Goal: Information Seeking & Learning: Check status

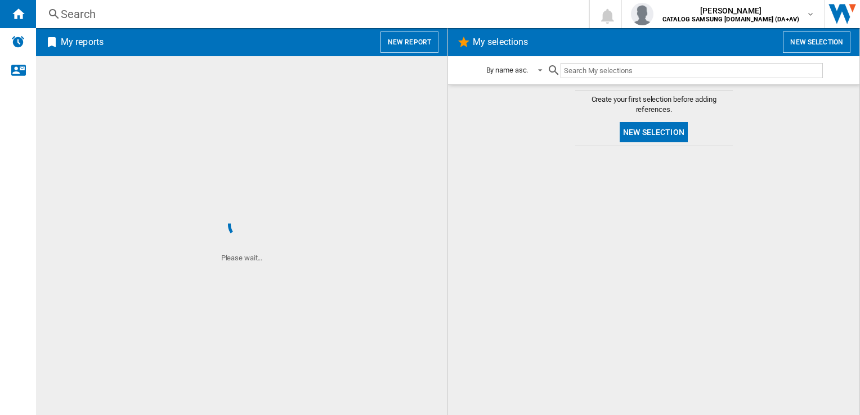
click at [162, 23] on div "Search Search 0 [PERSON_NAME] CATALOG SAMSUNG [DOMAIN_NAME] (DA+AV) CATALOG SAM…" at bounding box center [448, 14] width 824 height 28
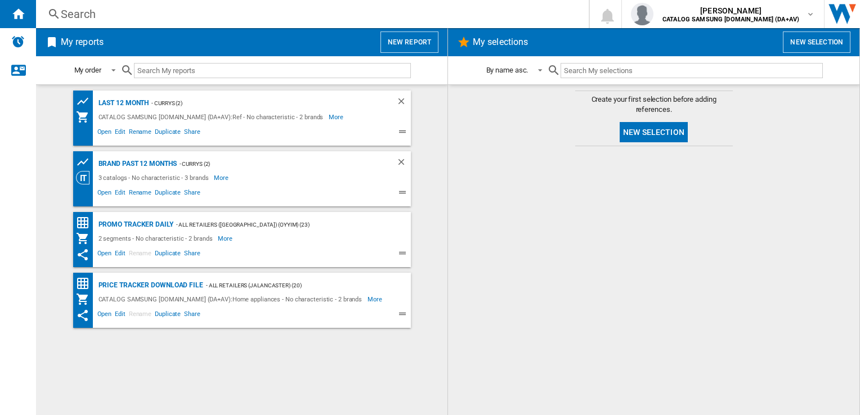
click at [133, 15] on div "Search" at bounding box center [310, 14] width 498 height 16
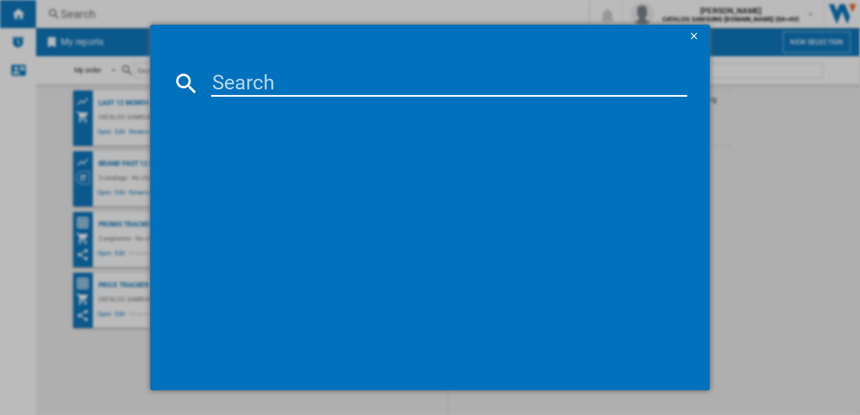
click at [230, 82] on input at bounding box center [448, 83] width 475 height 27
paste input "GSLE81EPBC"
type input "GSLE81EPBC"
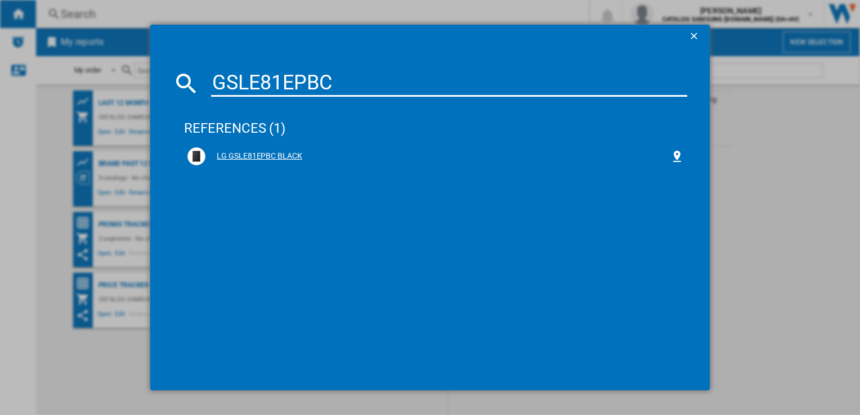
click at [296, 158] on div "LG GSLE81EPBC BLACK" at bounding box center [437, 156] width 464 height 11
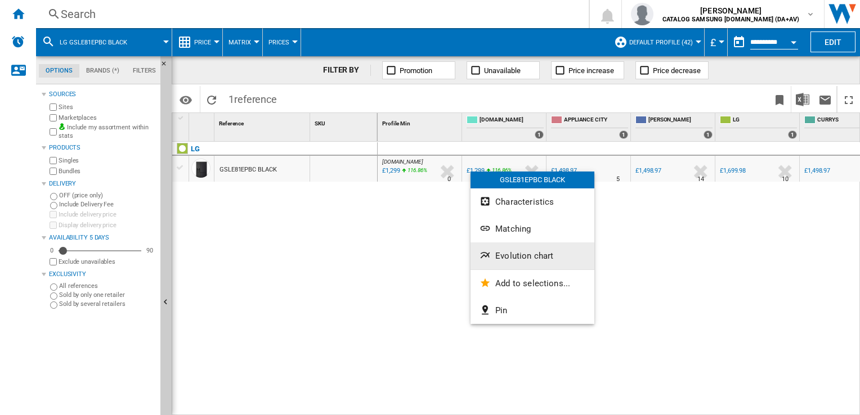
click at [513, 249] on button "Evolution chart" at bounding box center [532, 255] width 124 height 27
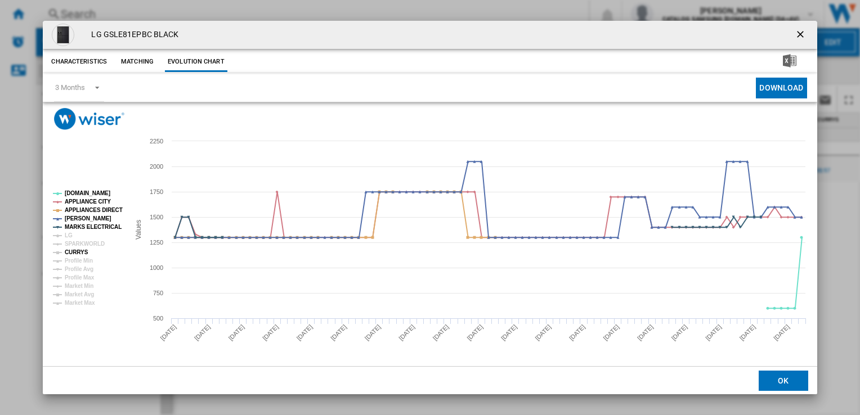
click at [68, 251] on tspan "CURRYS" at bounding box center [77, 252] width 24 height 6
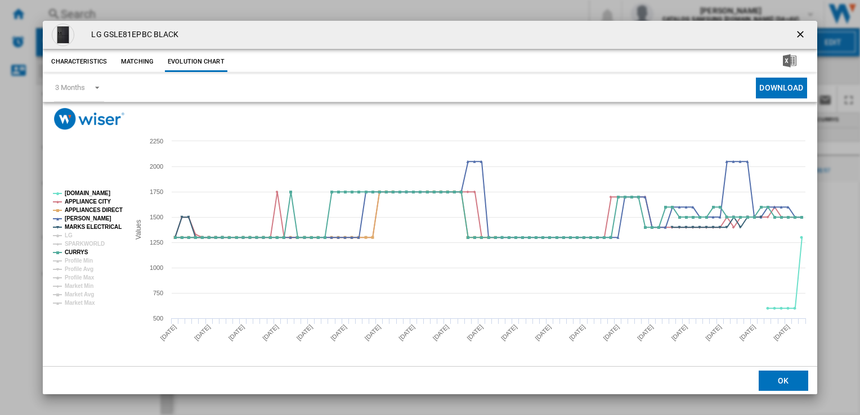
click at [801, 35] on ng-md-icon "getI18NText('BUTTONS.CLOSE_DIALOG')" at bounding box center [801, 36] width 14 height 14
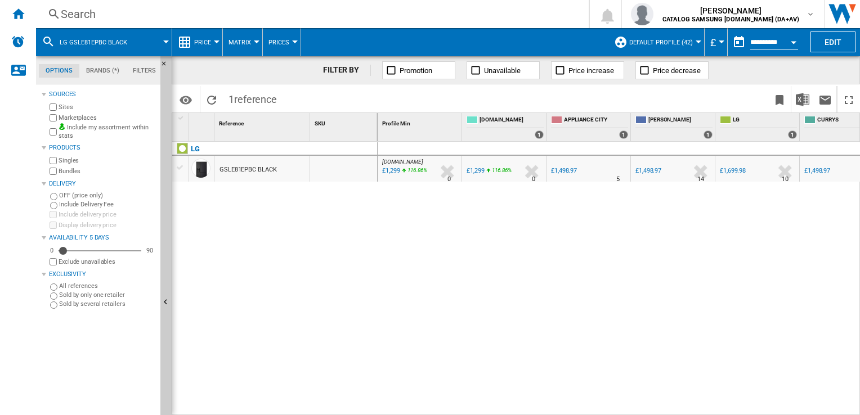
click at [337, 24] on div "Search Search 0 [PERSON_NAME] CATALOG SAMSUNG [DOMAIN_NAME] (DA+AV) CATALOG SAM…" at bounding box center [448, 14] width 824 height 28
click at [339, 17] on div "Search" at bounding box center [310, 14] width 498 height 16
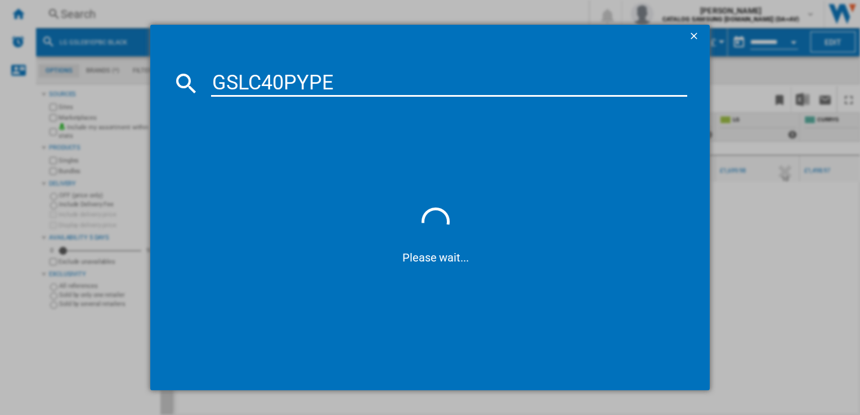
type input "GSLC40PYPE"
click at [834, 335] on div "GSLC40PYPE Please wait..." at bounding box center [430, 207] width 860 height 415
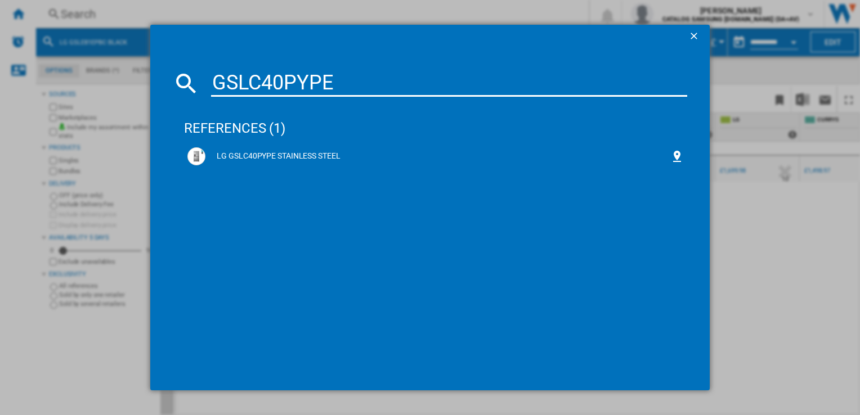
drag, startPoint x: 793, startPoint y: 262, endPoint x: 633, endPoint y: 342, distance: 178.9
click at [793, 262] on div "GSLC40PYPE references (1) LG GSLC40PYPE STAINLESS STEEL" at bounding box center [430, 207] width 860 height 415
click at [230, 157] on div "LG GSLC40PYPE STAINLESS STEEL" at bounding box center [437, 156] width 464 height 11
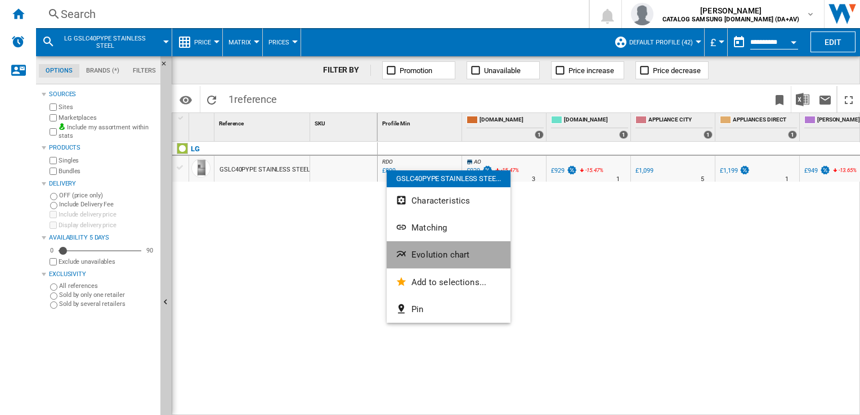
click at [429, 250] on span "Evolution chart" at bounding box center [440, 255] width 58 height 10
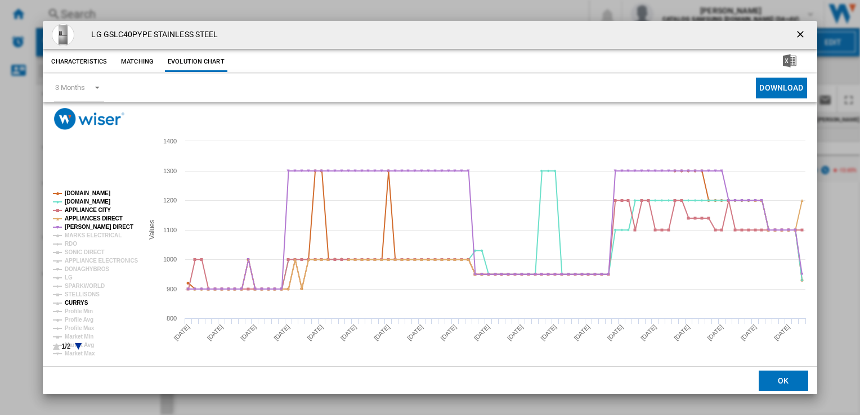
click at [80, 303] on tspan "CURRYS" at bounding box center [77, 303] width 24 height 6
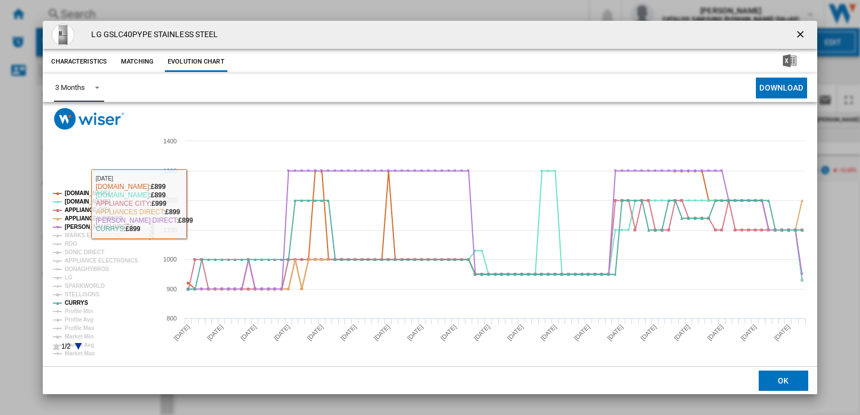
click at [92, 84] on span "Product popup" at bounding box center [94, 87] width 14 height 10
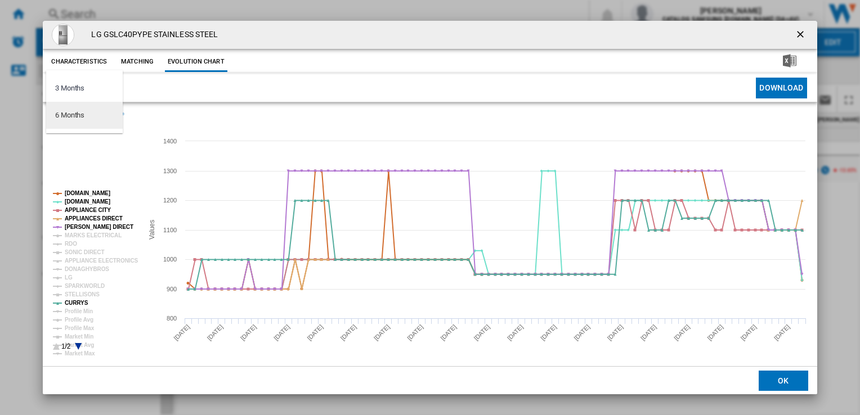
click at [87, 116] on md-option "6 Months" at bounding box center [84, 115] width 77 height 27
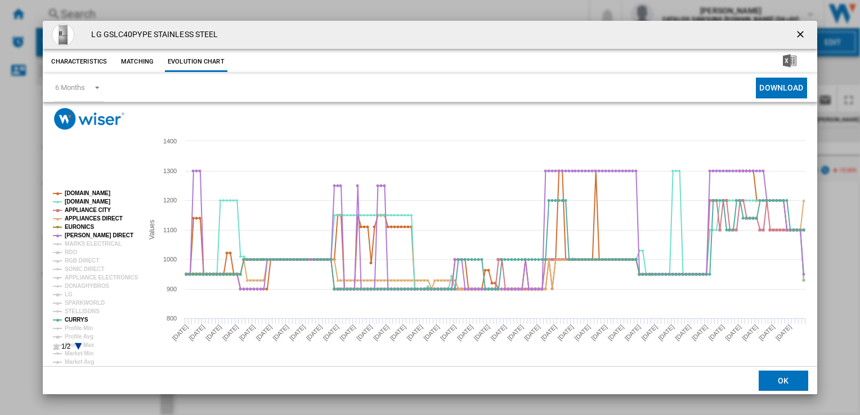
click at [799, 33] on ng-md-icon "getI18NText('BUTTONS.CLOSE_DIALOG')" at bounding box center [801, 36] width 14 height 14
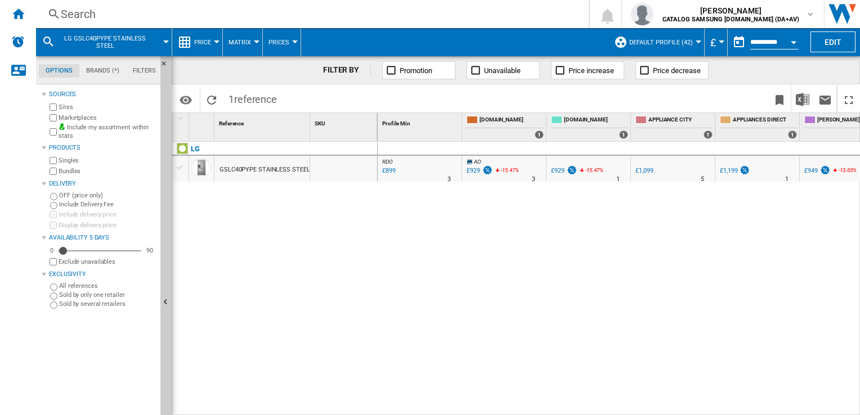
click at [100, 7] on div "Search" at bounding box center [310, 14] width 498 height 16
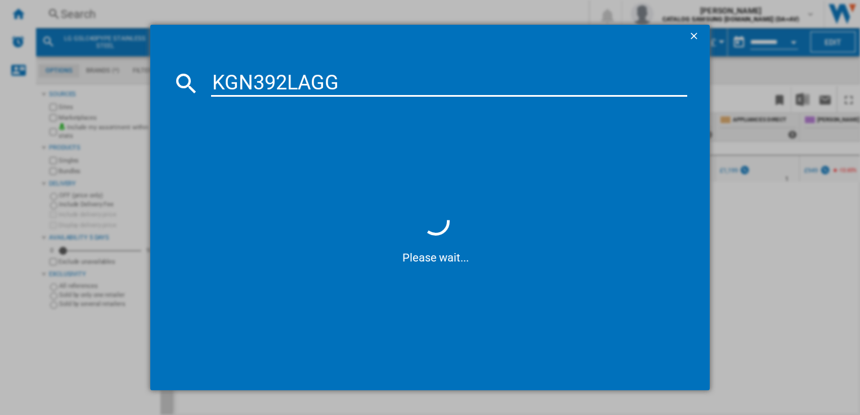
type input "KGN392LAGG"
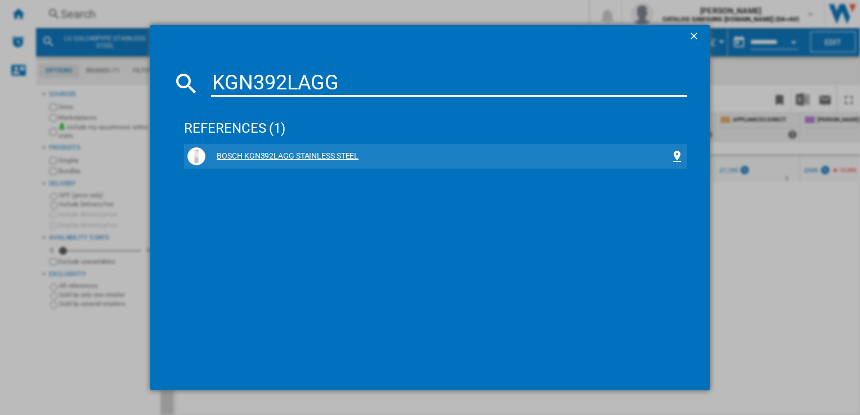
click at [295, 154] on div "BOSCH KGN392LAGG STAINLESS STEEL" at bounding box center [437, 156] width 464 height 11
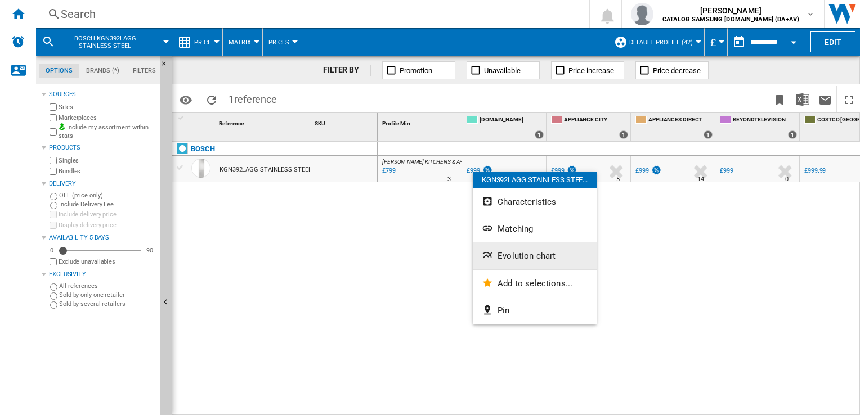
click at [524, 258] on span "Evolution chart" at bounding box center [526, 256] width 58 height 10
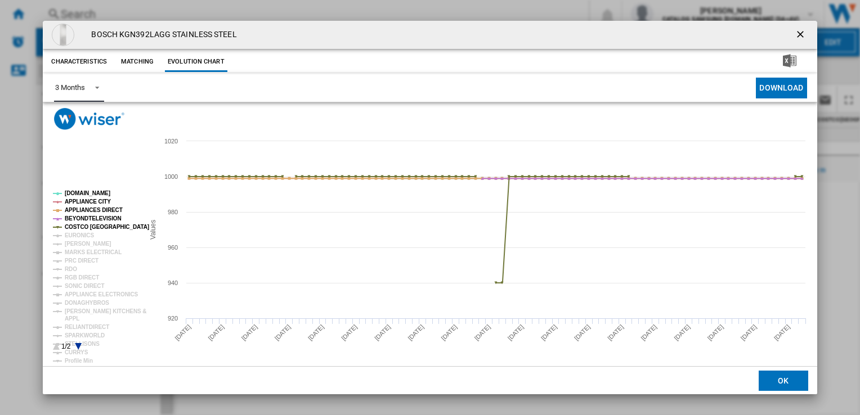
click at [68, 84] on div "3 Months" at bounding box center [69, 87] width 29 height 8
click at [81, 123] on md-option "6 Months" at bounding box center [84, 115] width 77 height 27
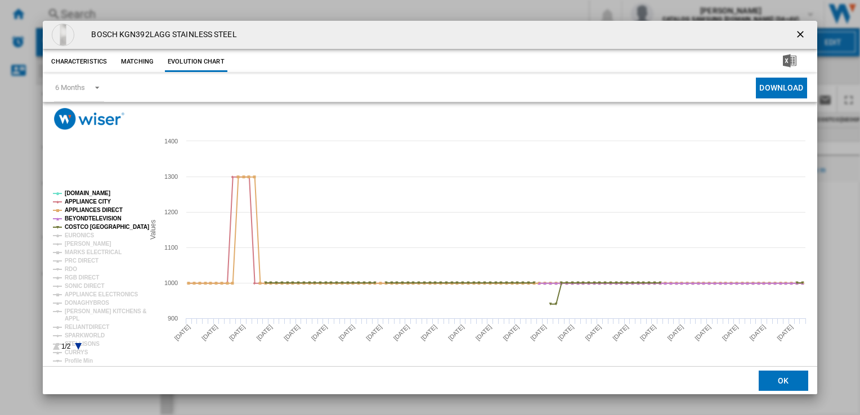
click at [798, 29] on ng-md-icon "getI18NText('BUTTONS.CLOSE_DIALOG')" at bounding box center [801, 36] width 14 height 14
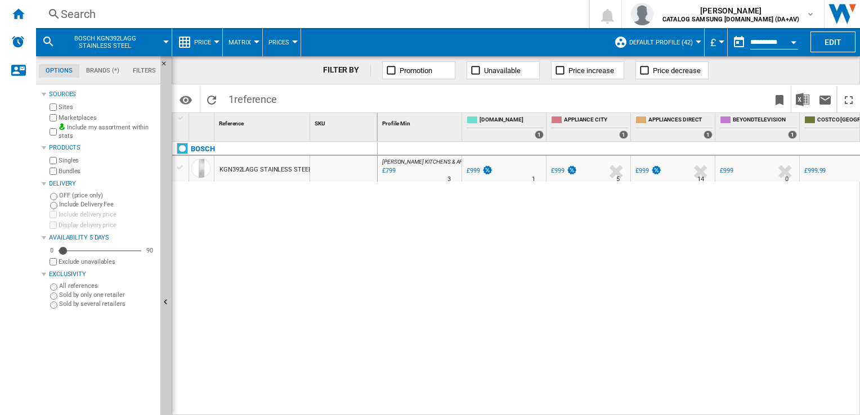
click at [222, 15] on div "Search" at bounding box center [310, 14] width 498 height 16
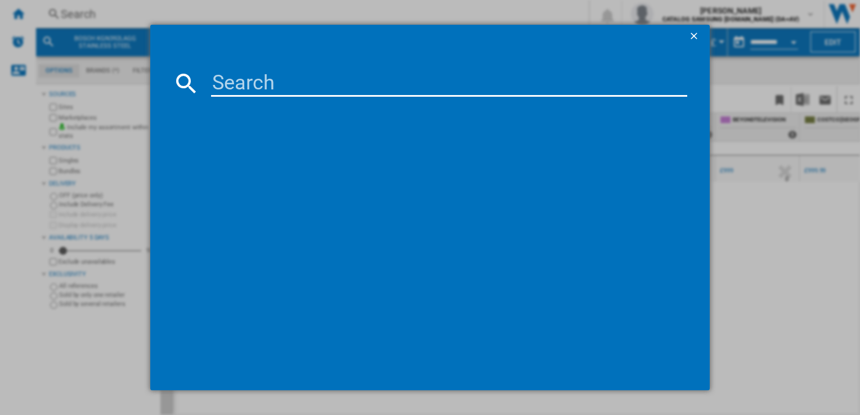
click at [239, 57] on md-dialog-content at bounding box center [429, 218] width 559 height 343
click at [248, 84] on input at bounding box center [448, 83] width 475 height 27
paste input "RF815N4SESE"
type input "RF815N4SESE"
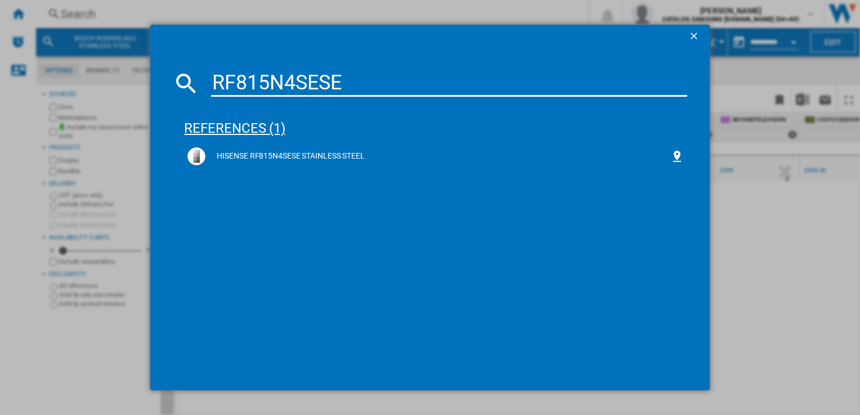
click at [316, 141] on div "references (1)" at bounding box center [435, 123] width 502 height 42
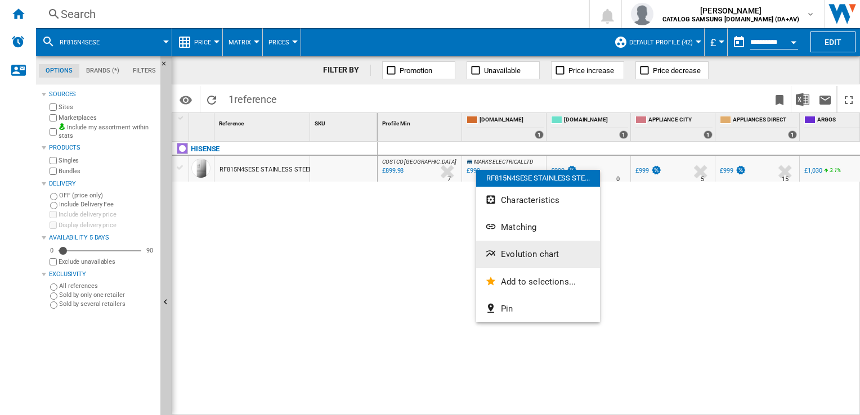
click at [509, 250] on span "Evolution chart" at bounding box center [530, 254] width 58 height 10
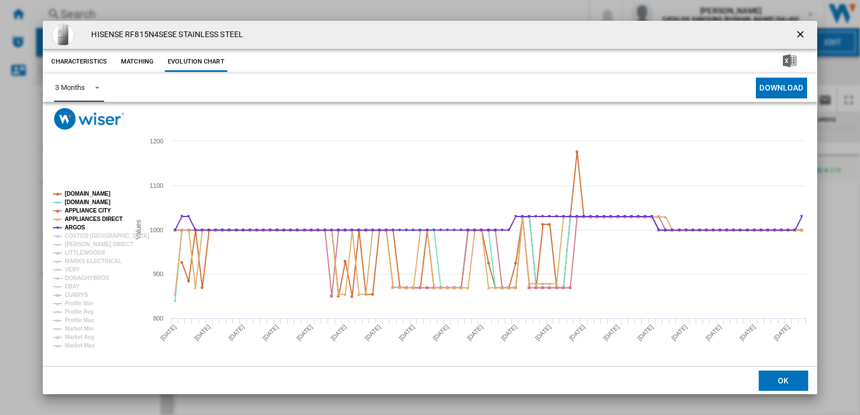
click at [80, 87] on div "3 Months" at bounding box center [69, 87] width 29 height 8
click at [72, 119] on div "6 Months" at bounding box center [69, 115] width 29 height 10
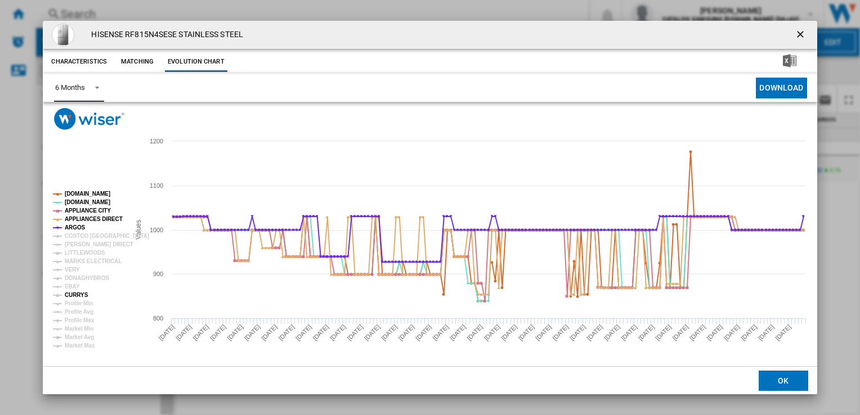
click at [75, 295] on tspan "CURRYS" at bounding box center [77, 295] width 24 height 6
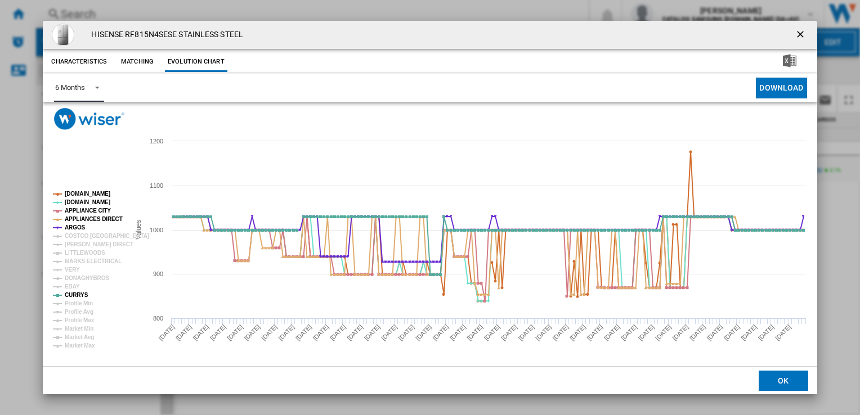
click at [63, 228] on rect "Product popup" at bounding box center [86, 269] width 76 height 167
click at [68, 226] on tspan "ARGOS" at bounding box center [75, 227] width 21 height 6
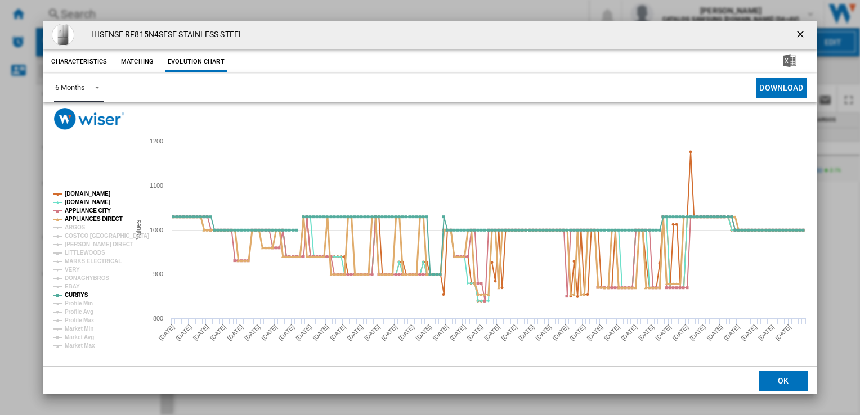
click at [74, 219] on tspan "APPLIANCES DIRECT" at bounding box center [94, 219] width 58 height 6
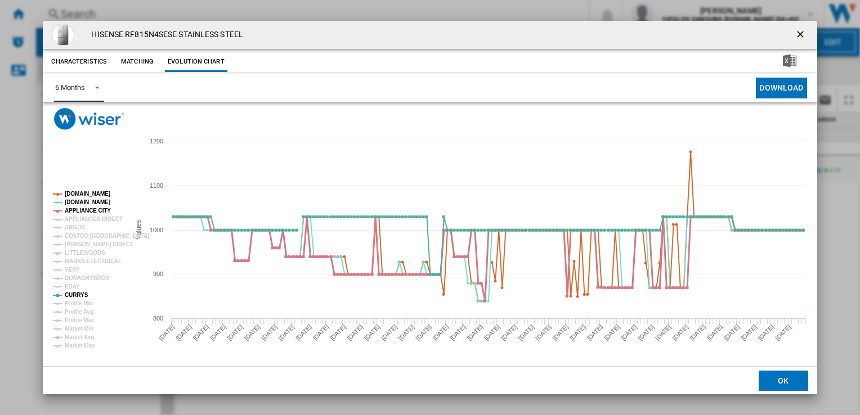
click at [78, 209] on tspan "APPLIANCE CITY" at bounding box center [88, 211] width 46 height 6
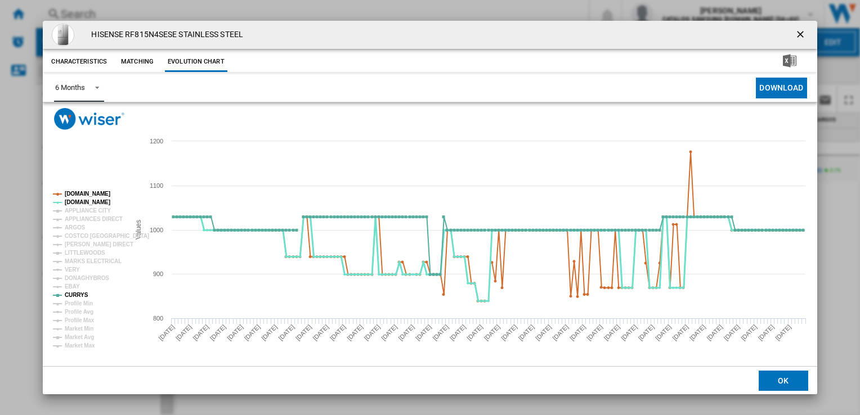
click at [75, 201] on tspan "[DOMAIN_NAME]" at bounding box center [88, 202] width 46 height 6
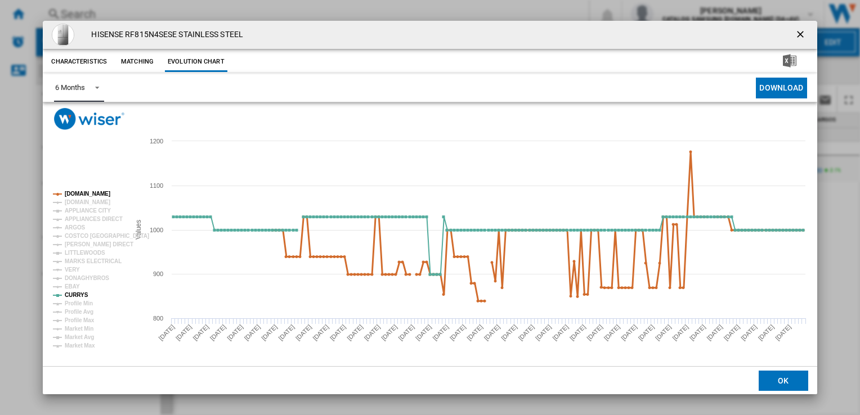
click at [76, 192] on tspan "[DOMAIN_NAME]" at bounding box center [88, 194] width 46 height 6
